Goal: Information Seeking & Learning: Find specific fact

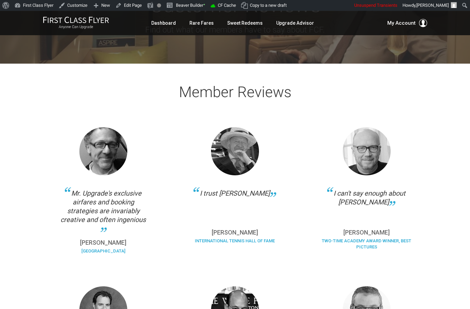
scroll to position [92, 0]
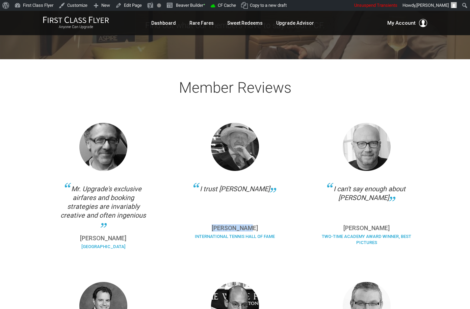
drag, startPoint x: 259, startPoint y: 228, endPoint x: 219, endPoint y: 226, distance: 39.9
click at [219, 226] on p "[PERSON_NAME]" at bounding box center [235, 228] width 91 height 6
copy p "[PERSON_NAME]"
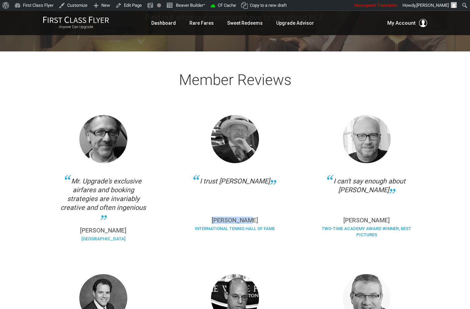
scroll to position [114, 0]
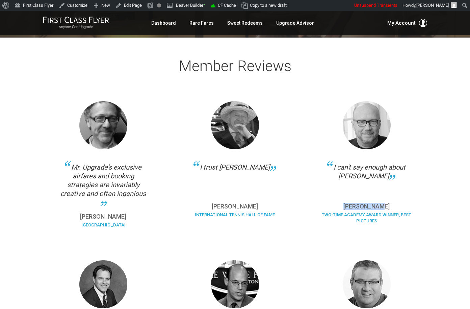
drag, startPoint x: 385, startPoint y: 207, endPoint x: 348, endPoint y: 208, distance: 36.8
click at [348, 208] on p "[PERSON_NAME]" at bounding box center [366, 206] width 91 height 6
copy p "[PERSON_NAME]"
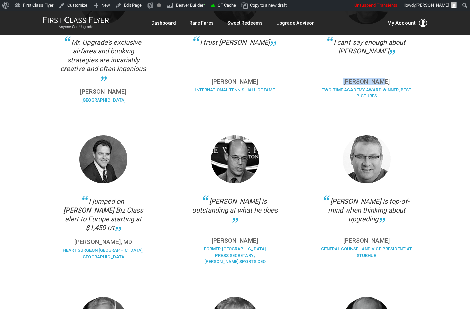
scroll to position [243, 0]
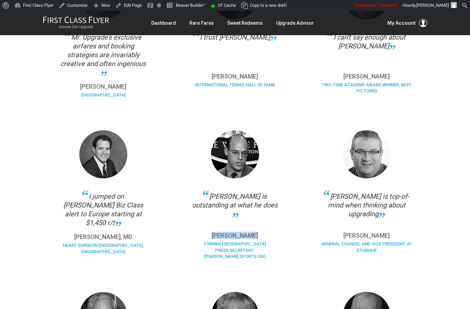
drag, startPoint x: 216, startPoint y: 237, endPoint x: 254, endPoint y: 233, distance: 38.0
click at [253, 234] on p "[PERSON_NAME]" at bounding box center [235, 235] width 91 height 6
copy p "[PERSON_NAME]"
